Goal: Information Seeking & Learning: Learn about a topic

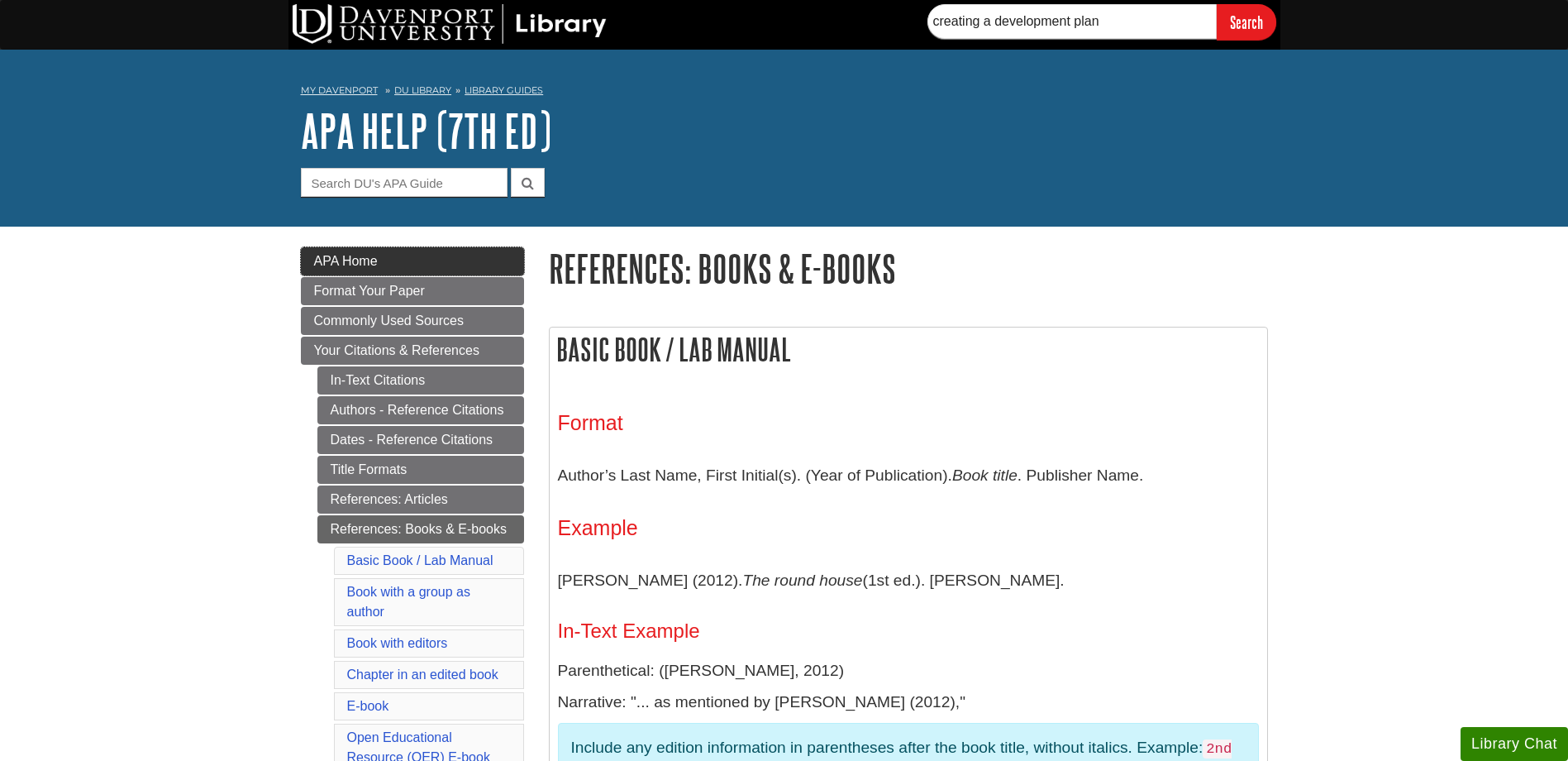
click at [394, 251] on link "APA Home" at bounding box center [412, 261] width 223 height 28
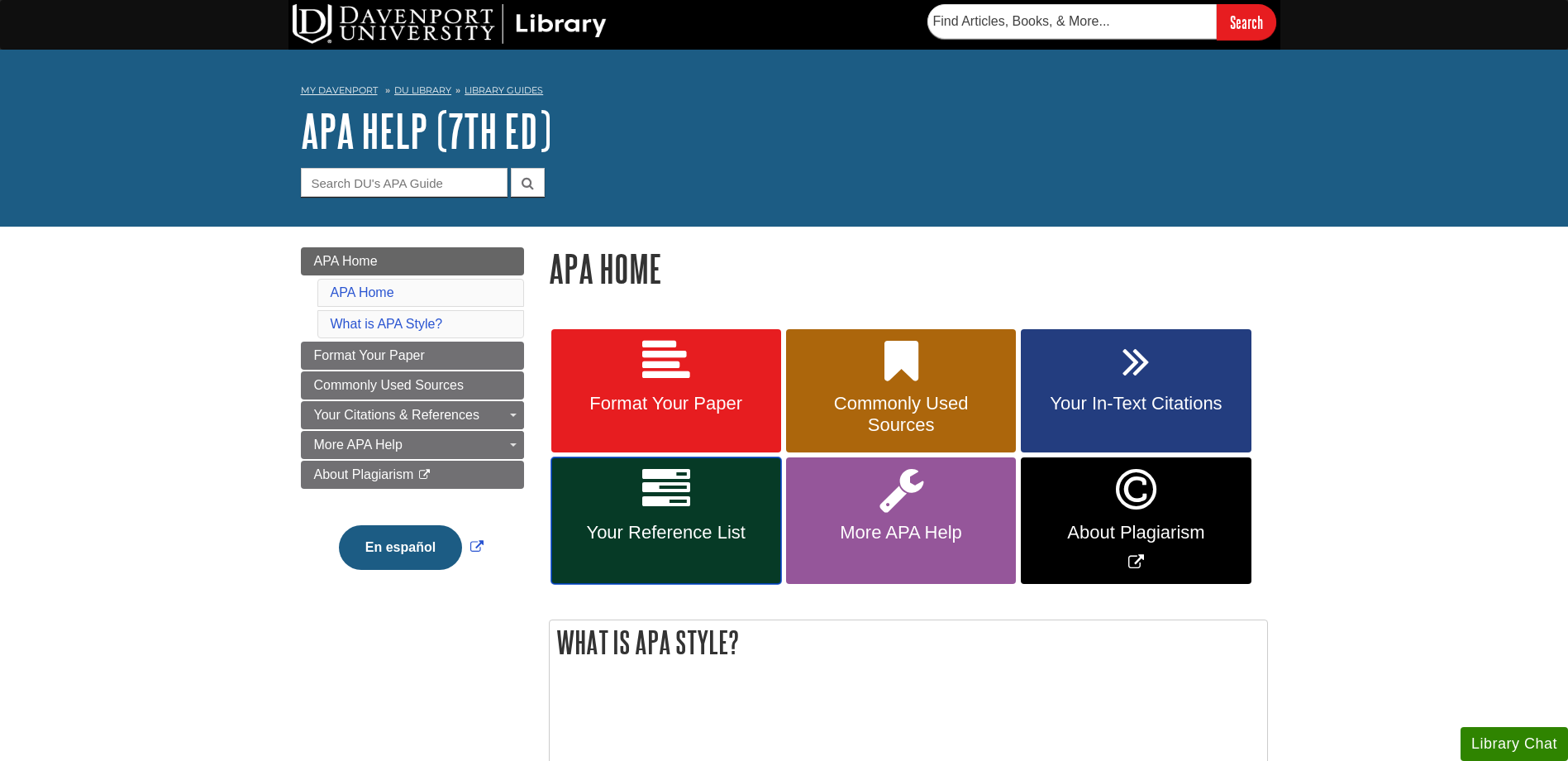
click at [711, 502] on link "Your Reference List" at bounding box center [666, 520] width 230 height 127
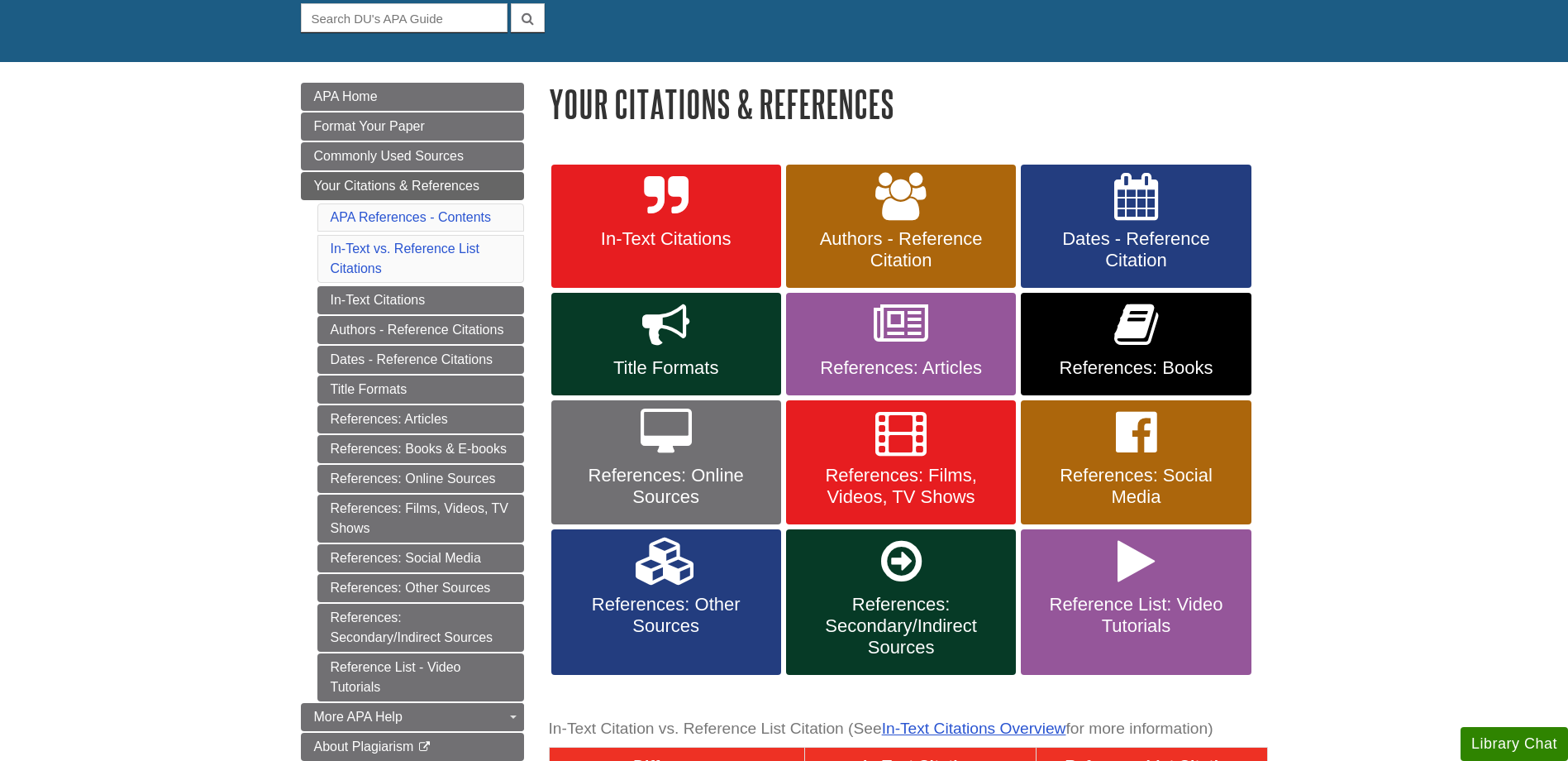
scroll to position [166, 0]
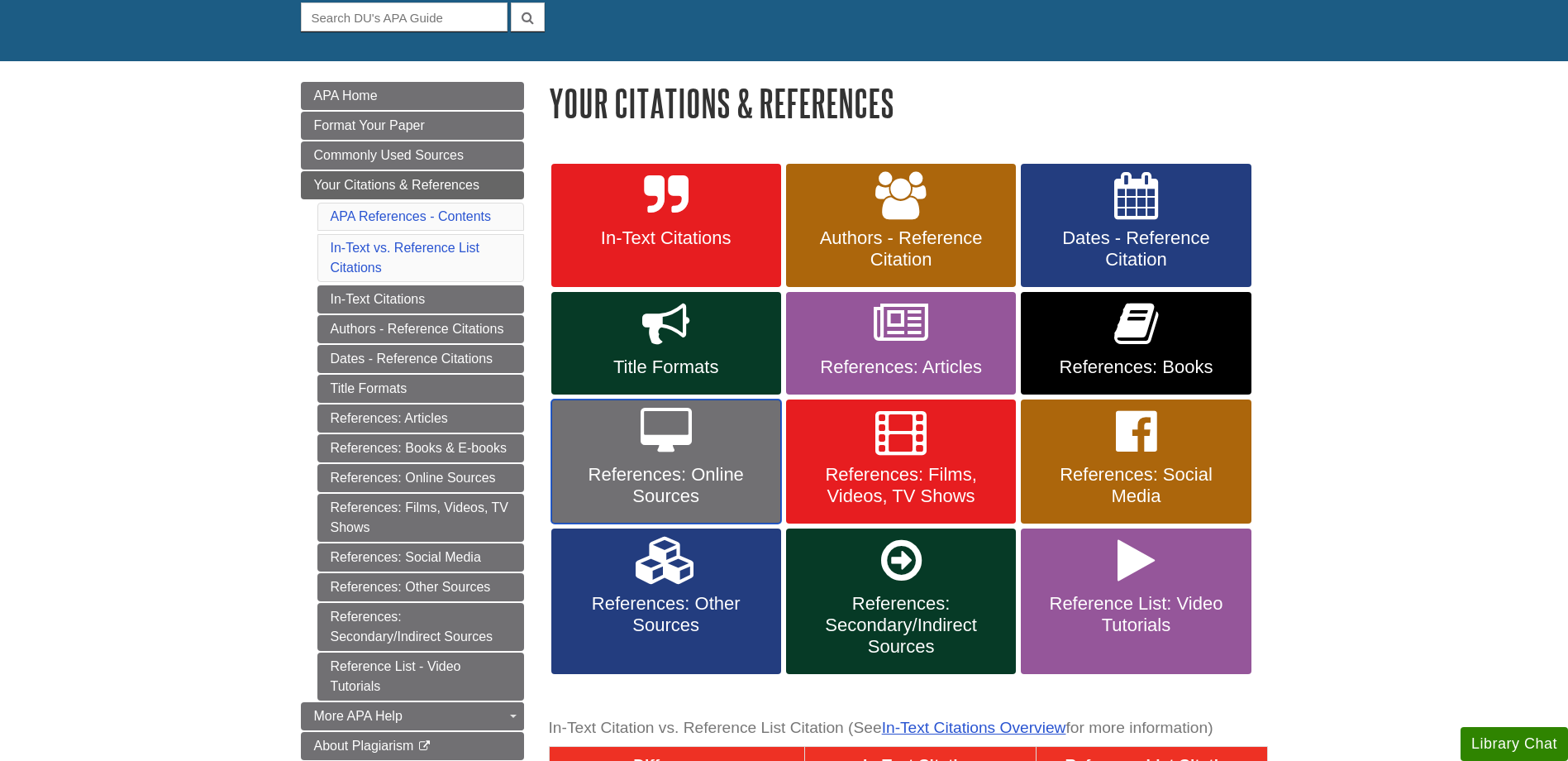
click at [698, 464] on span "References: Online Sources" at bounding box center [666, 485] width 205 height 43
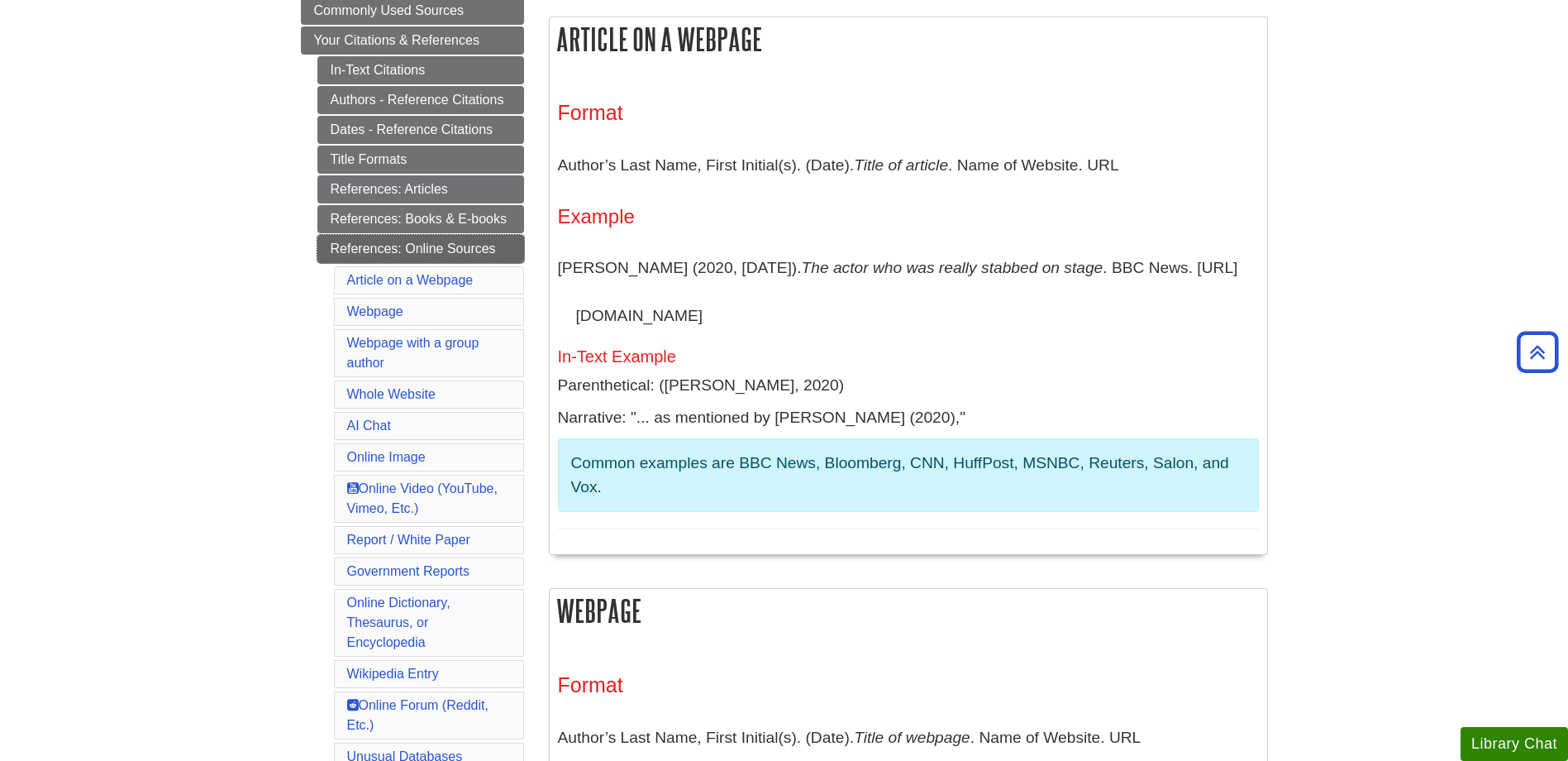
scroll to position [248, 0]
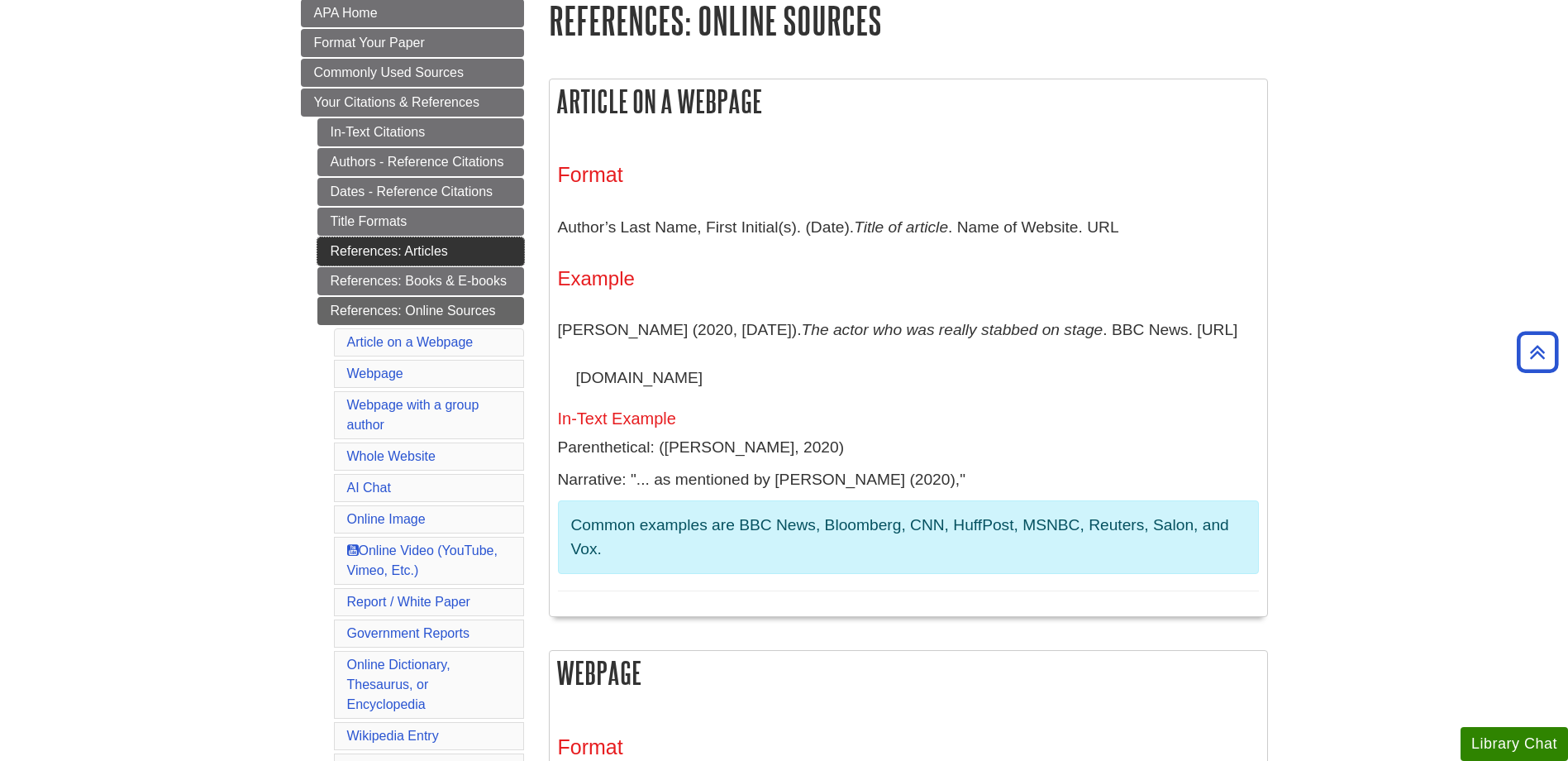
click at [403, 253] on link "References: Articles" at bounding box center [421, 251] width 206 height 28
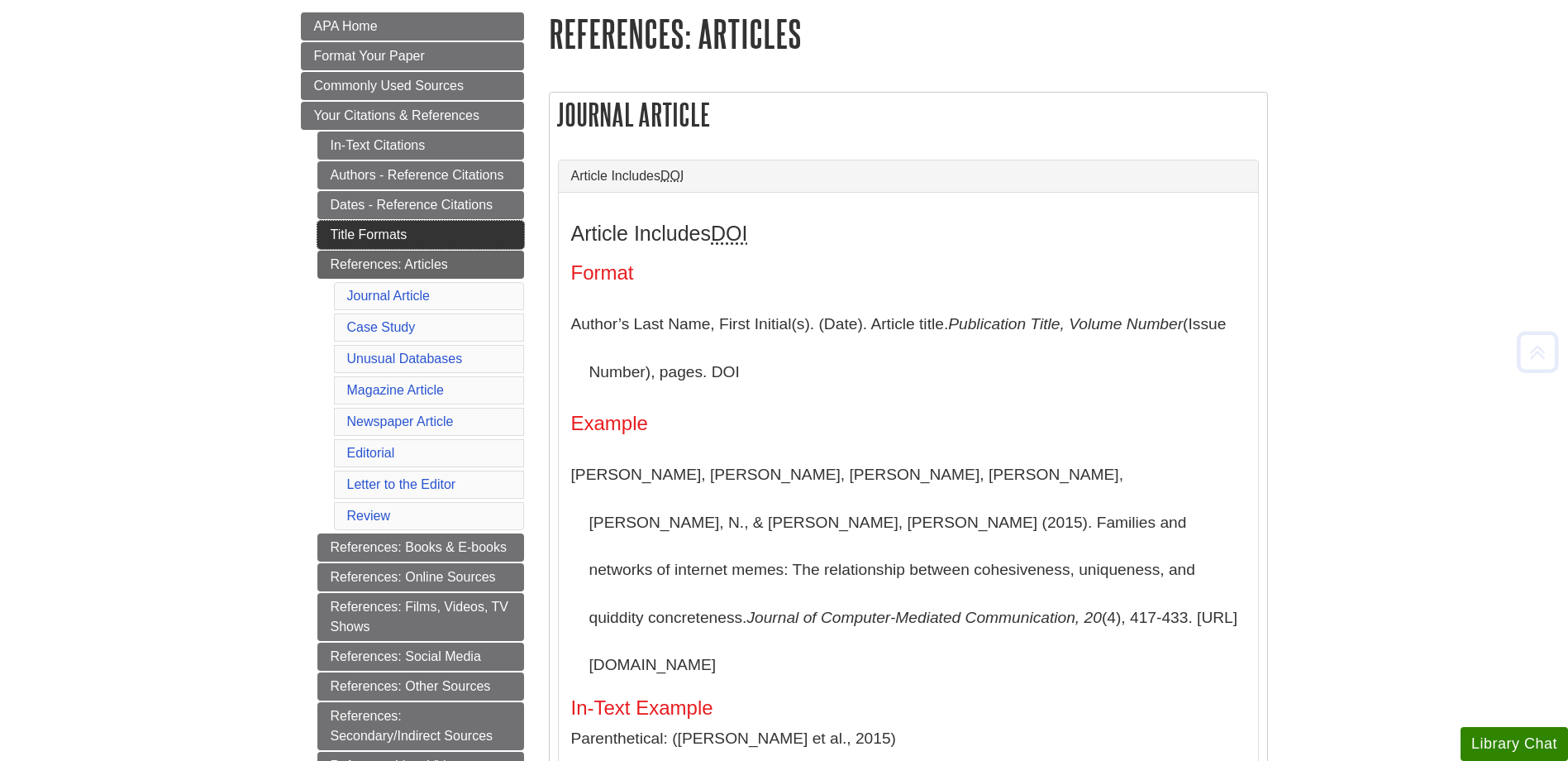
scroll to position [330, 0]
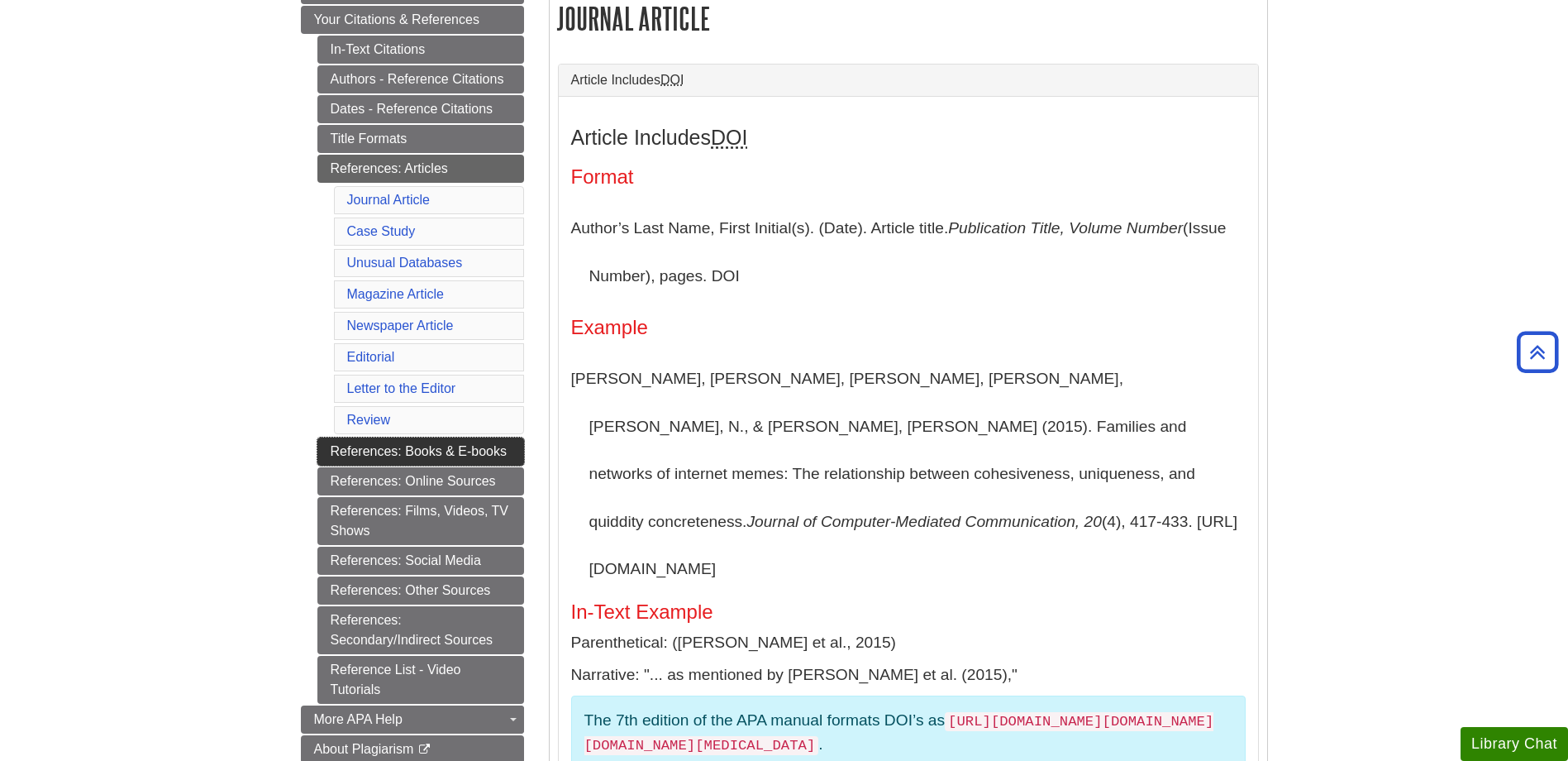
click at [412, 444] on link "References: Books & E-books" at bounding box center [421, 451] width 206 height 28
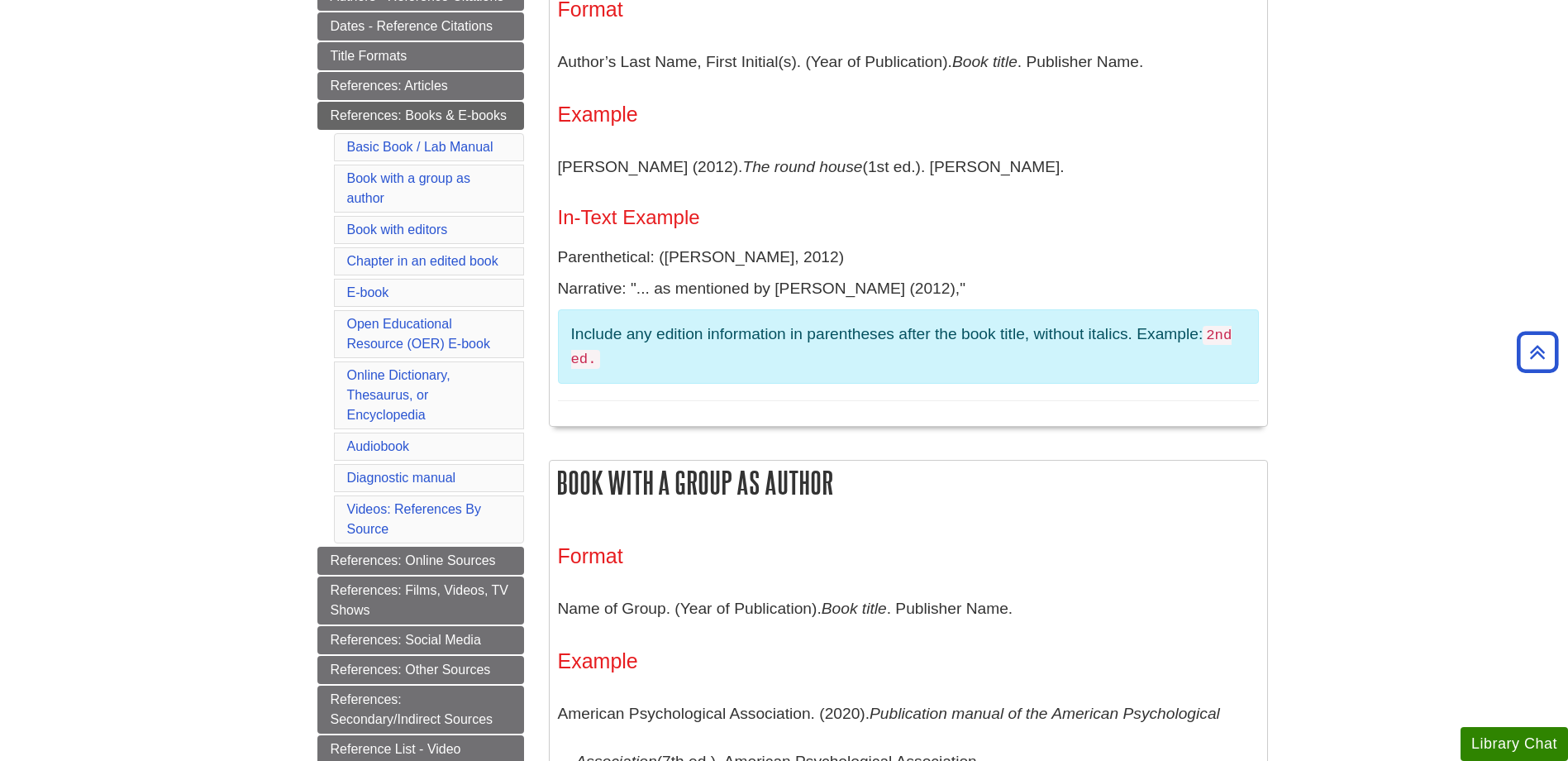
scroll to position [330, 0]
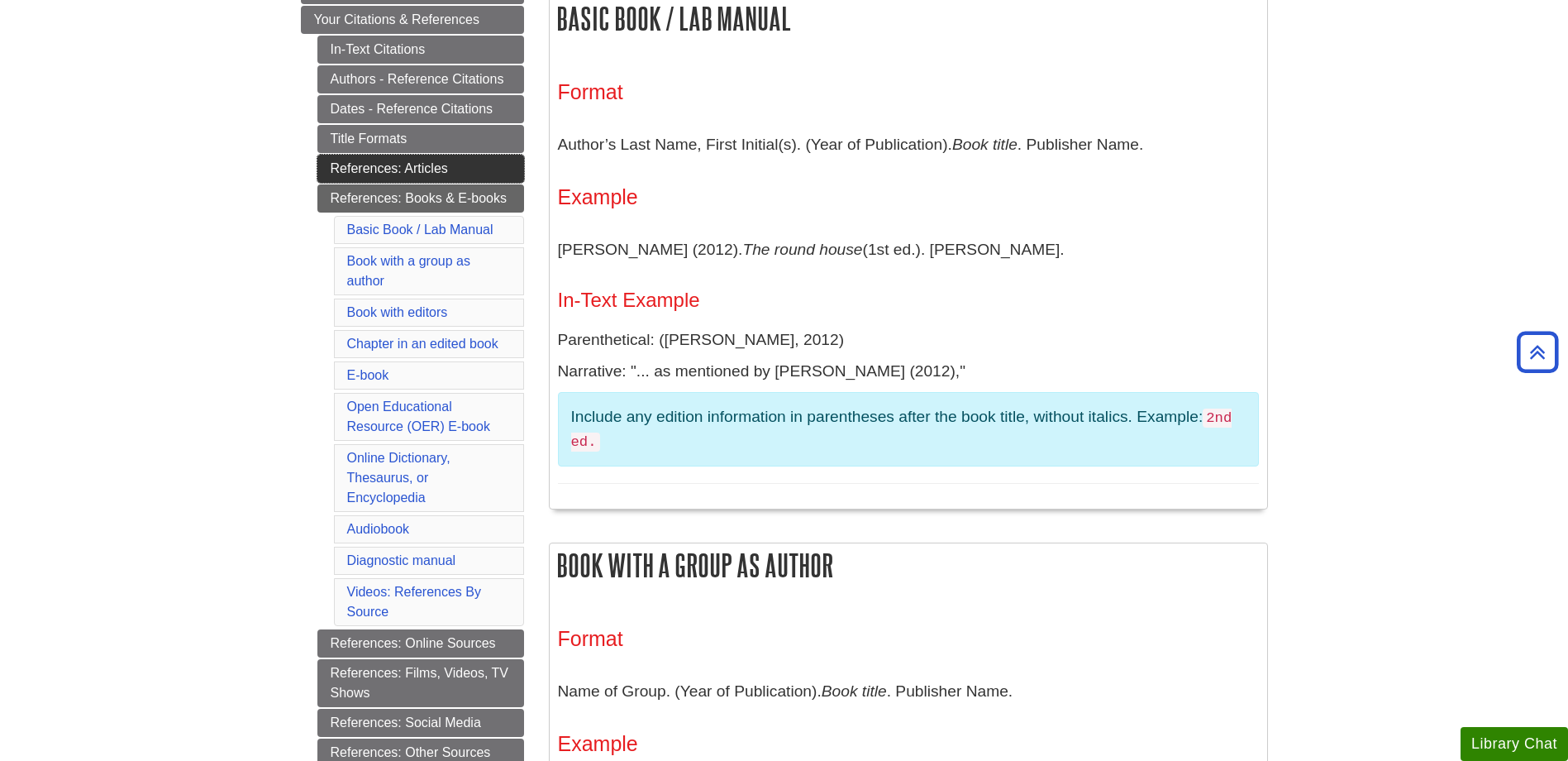
click at [413, 164] on link "References: Articles" at bounding box center [421, 169] width 206 height 28
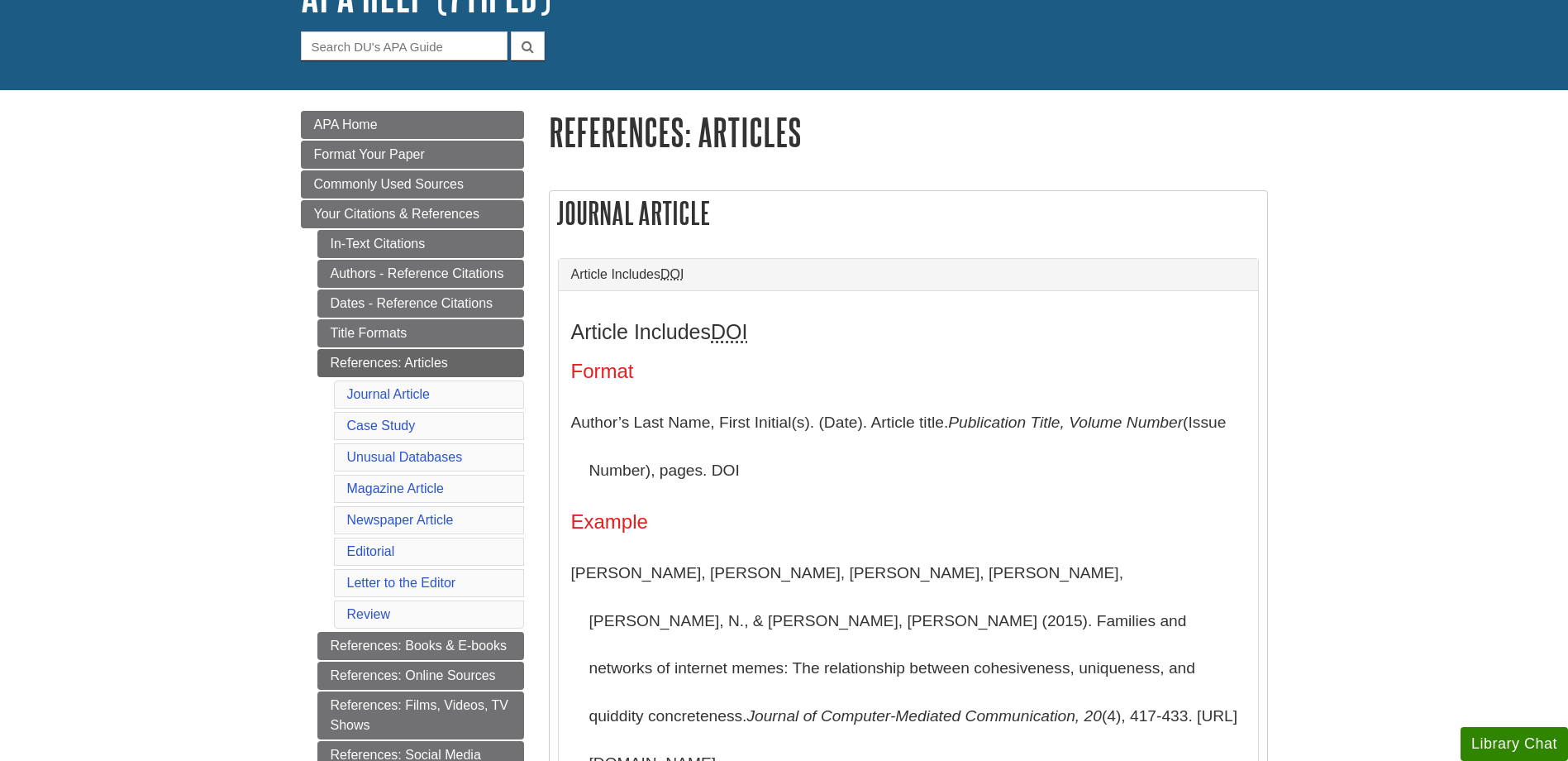
scroll to position [166, 0]
